Goal: Task Accomplishment & Management: Manage account settings

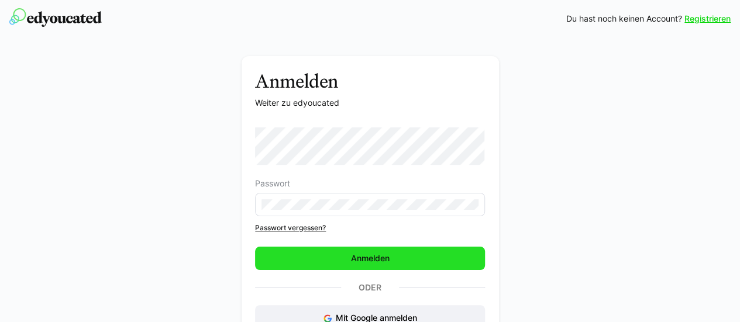
click at [314, 255] on span "Anmelden" at bounding box center [370, 258] width 230 height 23
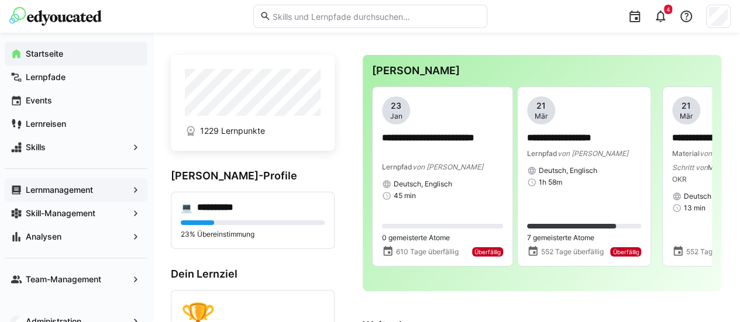
click at [0, 0] on app-navigation-label "Lernmanagement" at bounding box center [0, 0] width 0 height 0
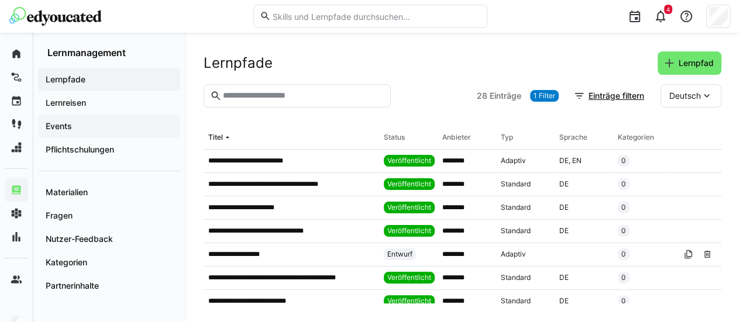
click at [73, 116] on div "Events" at bounding box center [109, 126] width 142 height 23
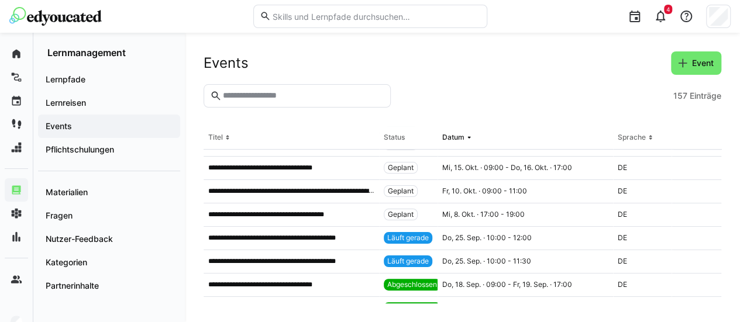
scroll to position [204, 0]
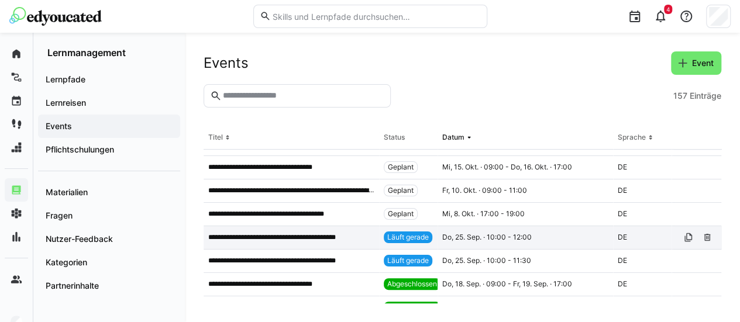
click at [282, 241] on p "**********" at bounding box center [282, 237] width 149 height 9
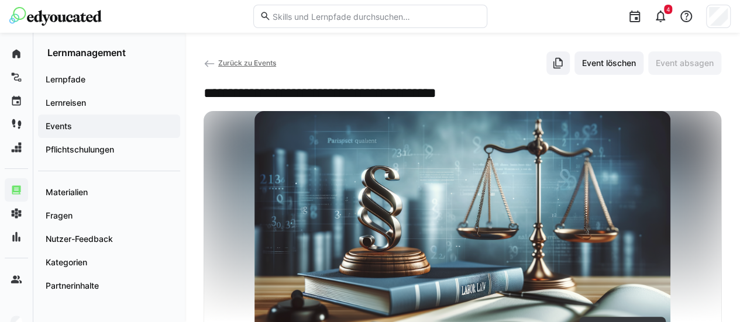
click at [206, 62] on eds-icon at bounding box center [210, 64] width 12 height 12
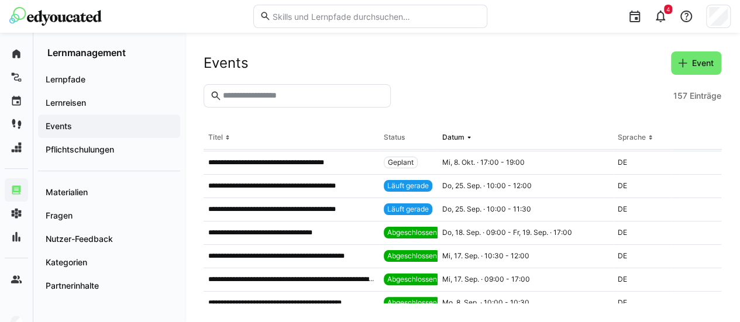
scroll to position [256, 0]
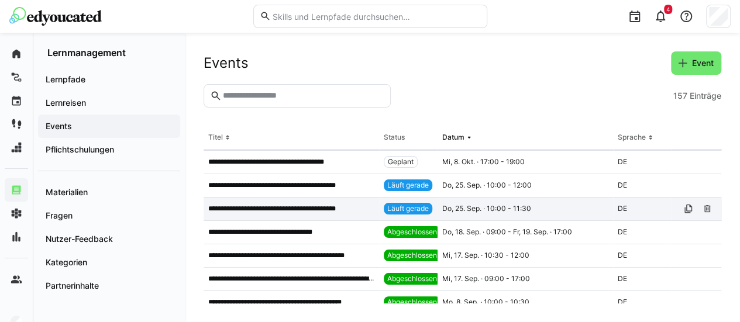
click at [288, 209] on p "**********" at bounding box center [284, 208] width 153 height 9
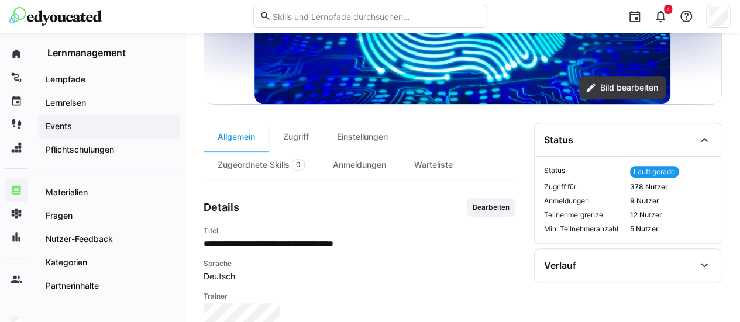
scroll to position [287, 0]
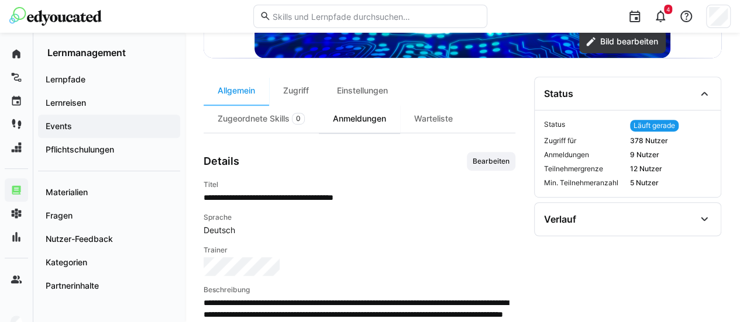
click at [359, 127] on div "Anmeldungen" at bounding box center [359, 119] width 81 height 28
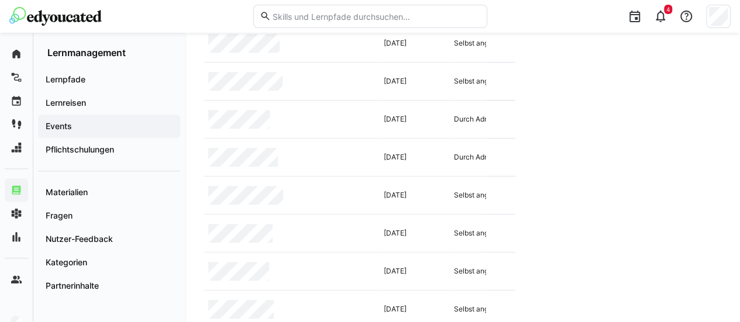
scroll to position [590, 0]
